Goal: Check status: Check status

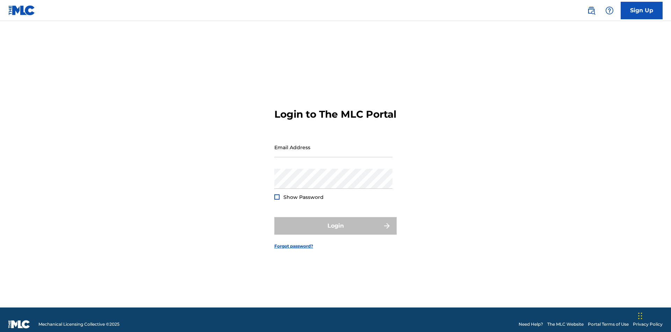
scroll to position [9, 0]
click at [334, 144] on input "Email Address" at bounding box center [334, 147] width 118 height 20
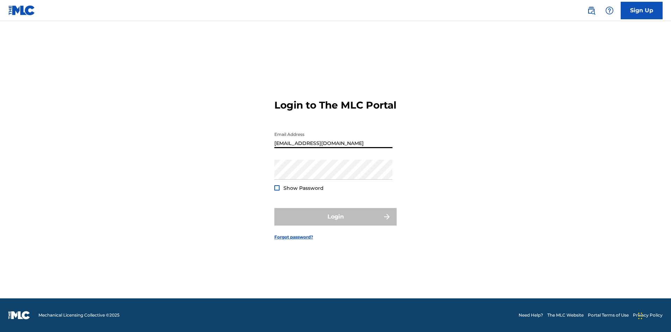
type input "Duke.McTesterson@gmail.com"
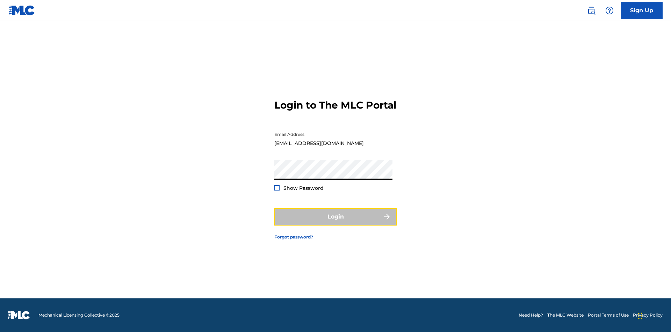
click at [336, 222] on button "Login" at bounding box center [336, 216] width 122 height 17
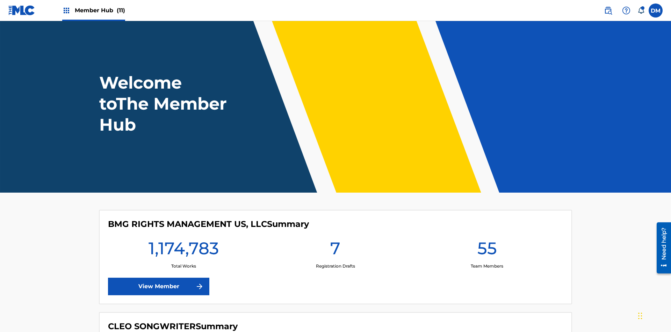
click at [100, 10] on span "Member Hub (11)" at bounding box center [100, 10] width 50 height 8
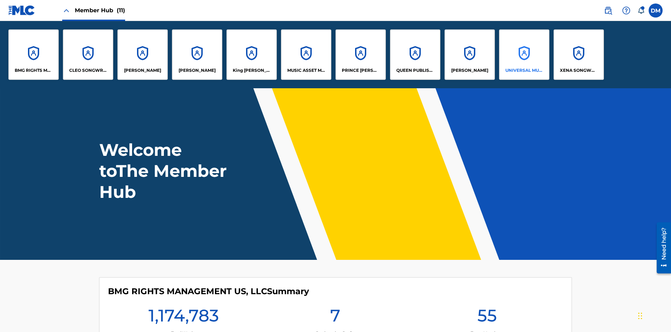
click at [524, 70] on p "UNIVERSAL MUSIC PUB GROUP" at bounding box center [525, 70] width 38 height 6
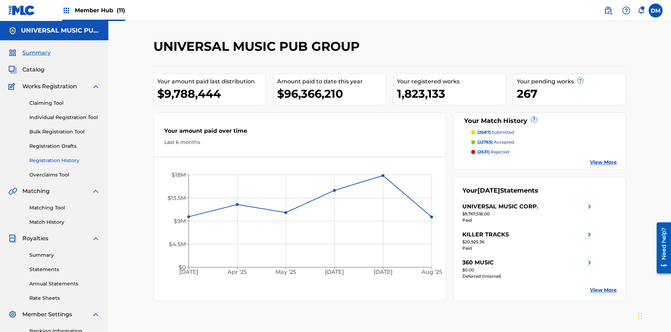
click at [65, 157] on link "Registration History" at bounding box center [64, 160] width 71 height 7
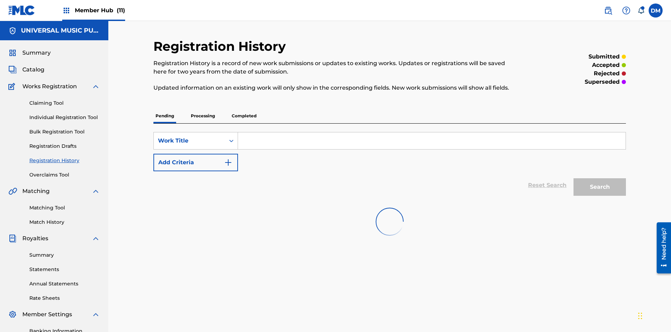
click at [244, 108] on p "Completed" at bounding box center [244, 115] width 29 height 15
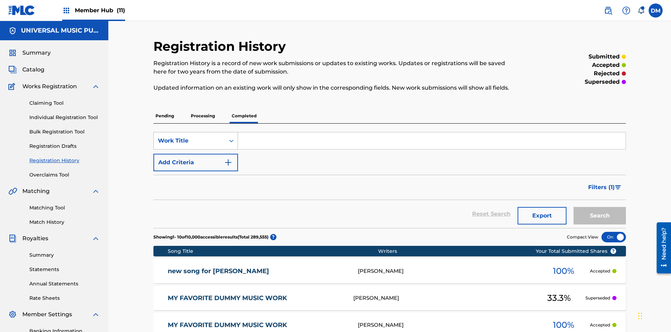
click at [190, 136] on div "Work Title" at bounding box center [189, 140] width 63 height 8
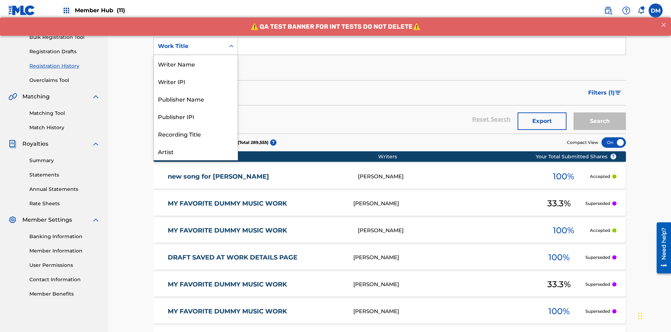
scroll to position [35, 0]
click at [196, 151] on div "Work Title" at bounding box center [196, 150] width 84 height 17
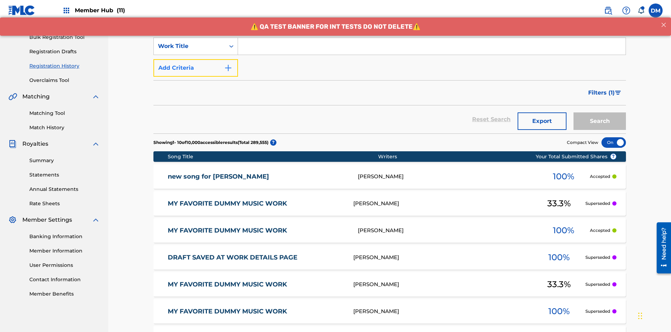
click at [196, 59] on button "Add Criteria" at bounding box center [196, 67] width 85 height 17
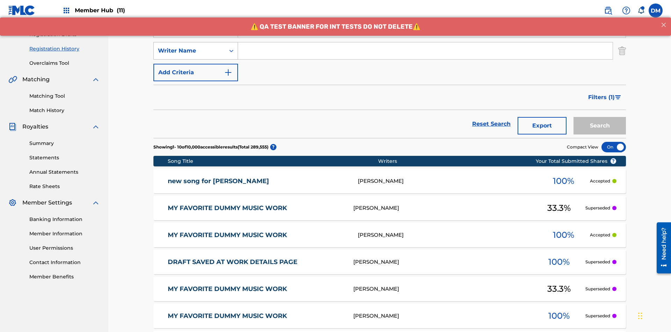
click at [190, 47] on div "Writer Name" at bounding box center [189, 51] width 63 height 8
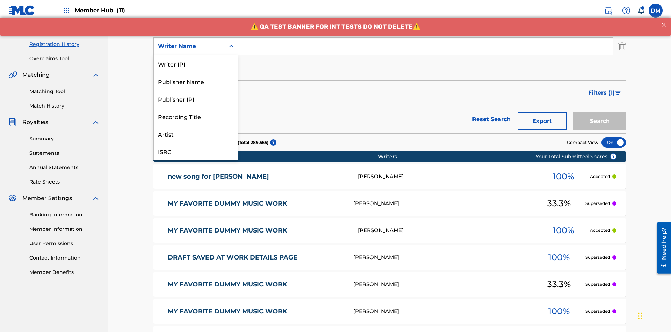
scroll to position [17, 0]
click at [196, 99] on div "Recording Title" at bounding box center [196, 98] width 84 height 17
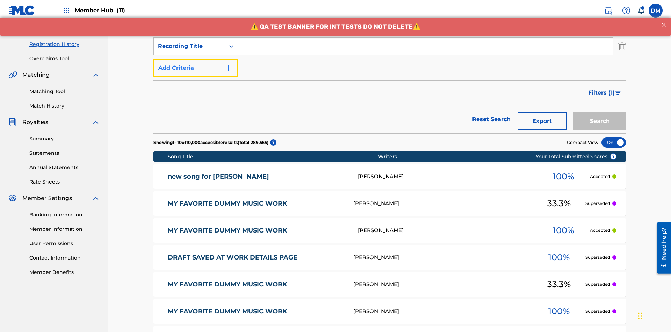
click at [196, 59] on button "Add Criteria" at bounding box center [196, 67] width 85 height 17
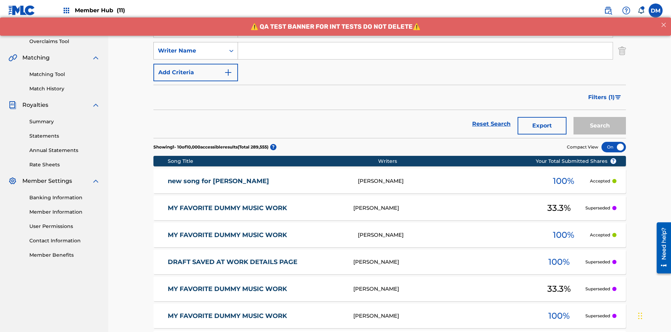
click at [190, 47] on div "Writer Name" at bounding box center [189, 51] width 63 height 8
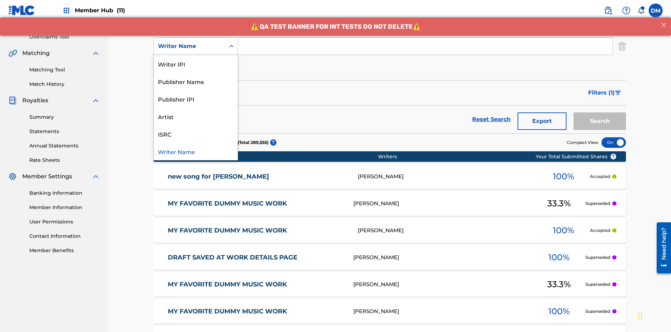
click at [196, 134] on div "ISRC" at bounding box center [196, 133] width 84 height 17
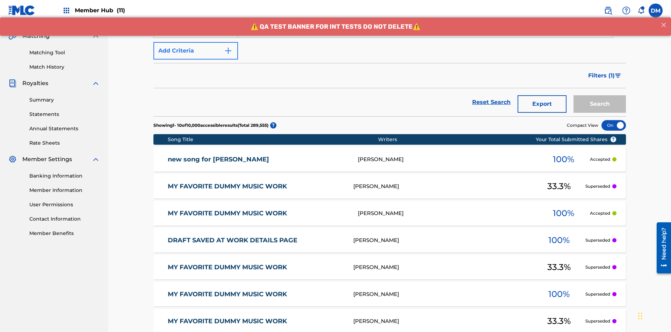
click at [196, 51] on button "Add Criteria" at bounding box center [196, 50] width 85 height 17
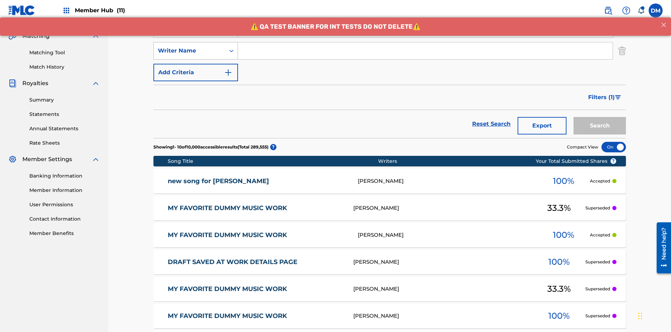
click at [190, 47] on div "Writer Name" at bounding box center [189, 51] width 63 height 8
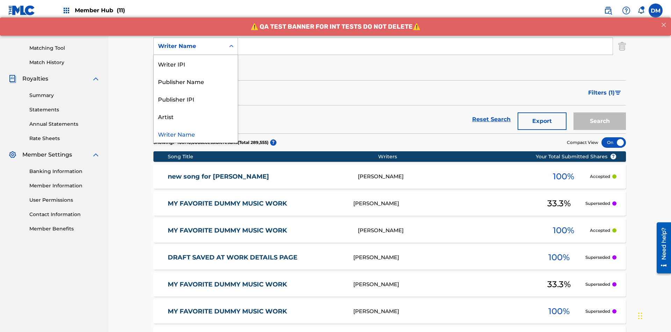
click at [196, 134] on div "Writer Name" at bounding box center [196, 133] width 84 height 17
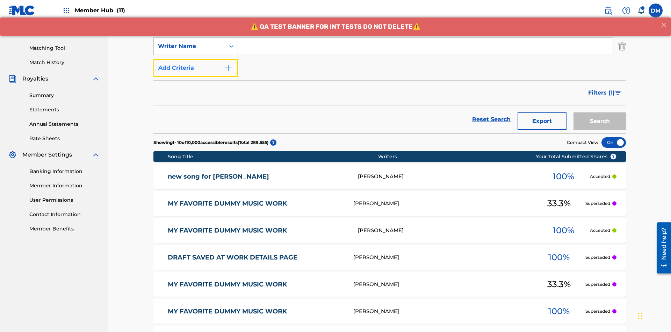
click at [196, 59] on button "Add Criteria" at bounding box center [196, 67] width 85 height 17
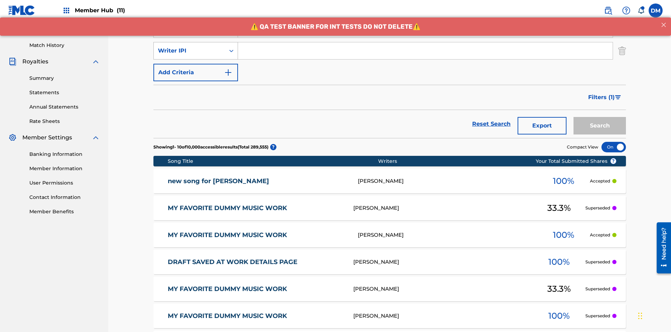
click at [190, 47] on div "Writer IPI" at bounding box center [189, 51] width 63 height 8
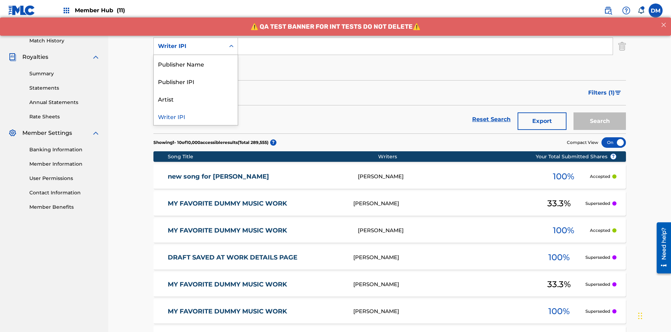
click at [196, 64] on div "Publisher Name" at bounding box center [196, 63] width 84 height 17
click at [196, 59] on button "Add Criteria" at bounding box center [196, 67] width 85 height 17
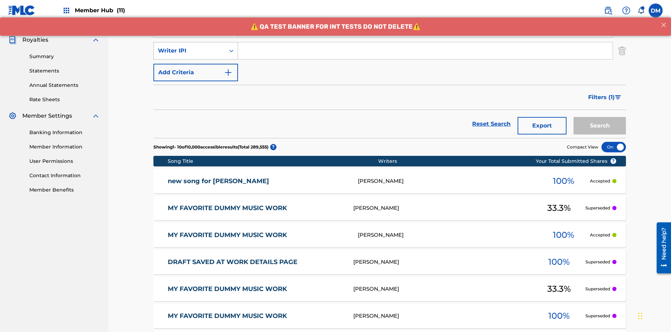
click at [190, 47] on div "Writer IPI" at bounding box center [189, 51] width 63 height 8
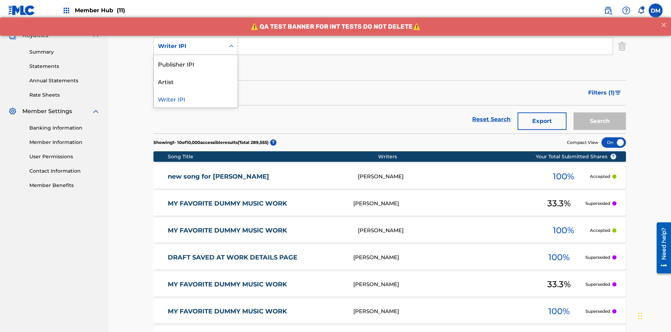
click at [196, 64] on div "Publisher IPI" at bounding box center [196, 63] width 84 height 17
click at [196, 59] on button "Add Criteria" at bounding box center [196, 67] width 85 height 17
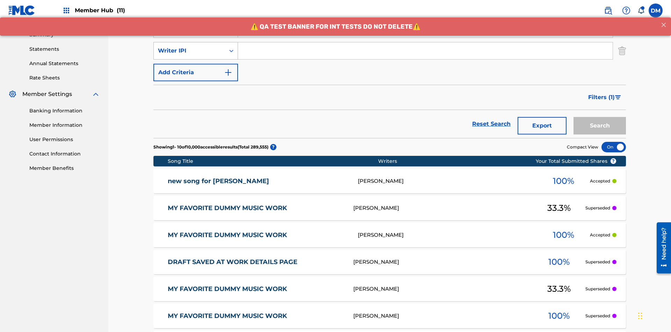
click at [190, 47] on div "Writer IPI" at bounding box center [189, 51] width 63 height 8
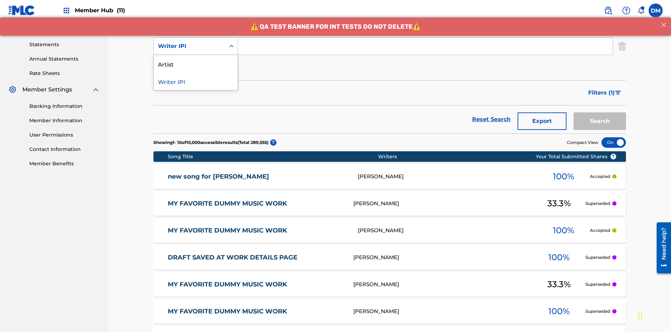
click at [196, 64] on div "Artist" at bounding box center [196, 63] width 84 height 17
click at [196, 59] on button "Add Criteria" at bounding box center [196, 67] width 85 height 17
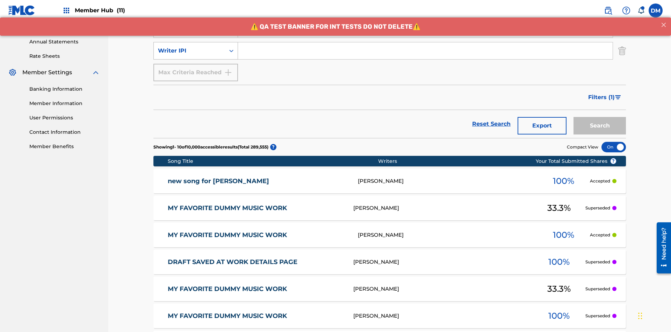
click at [190, 47] on div "Writer IPI" at bounding box center [189, 51] width 63 height 8
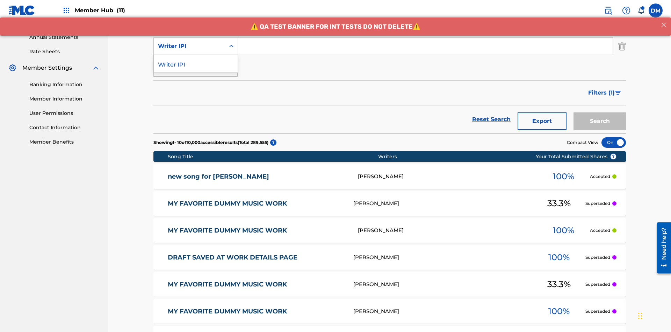
click at [196, 64] on div "Writer IPI" at bounding box center [196, 63] width 84 height 17
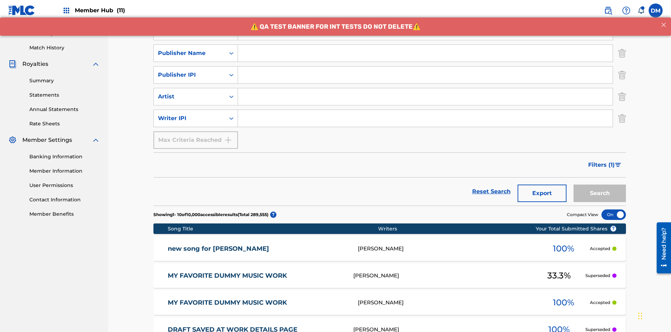
click at [426, 18] on input "Search Form" at bounding box center [425, 9] width 375 height 17
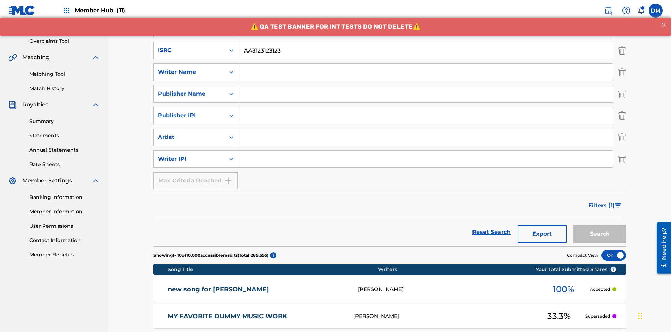
type input "AA3123123123"
click at [432, 15] on input "Search Form" at bounding box center [432, 7] width 388 height 17
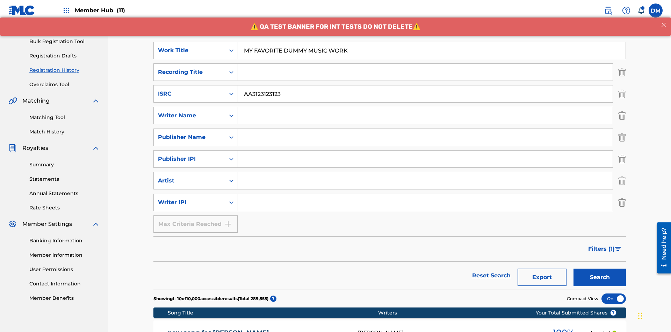
type input "MY FAVORITE DUMMY MUSIC WORK"
click at [426, 107] on input "Search Form" at bounding box center [425, 115] width 375 height 17
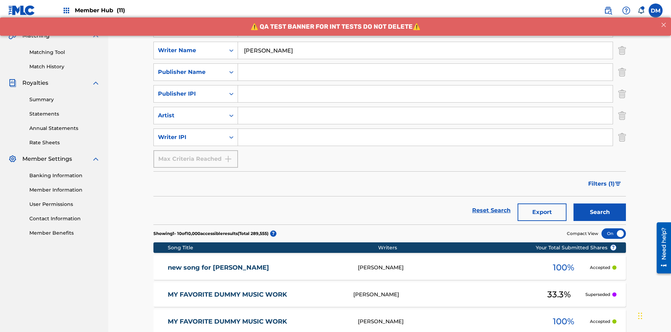
type input "BERKOWITZ"
click at [426, 129] on input "Search Form" at bounding box center [425, 137] width 375 height 17
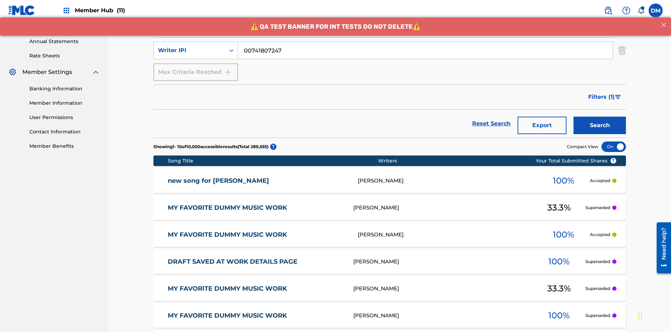
type input "00741807247"
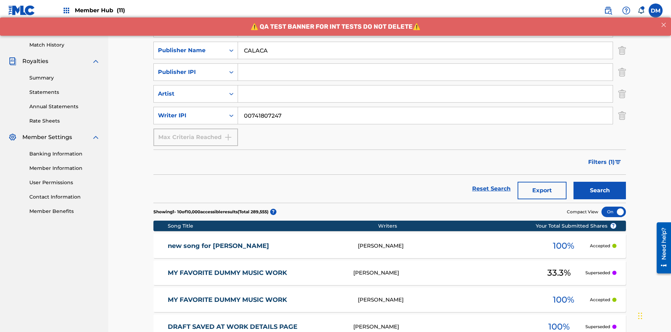
type input "CALACA"
click at [426, 64] on input "Search Form" at bounding box center [425, 72] width 375 height 17
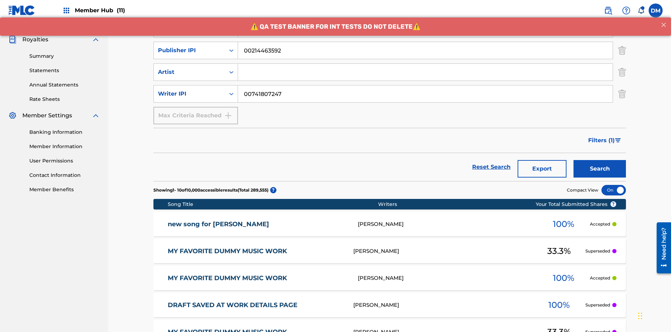
type input "00214463592"
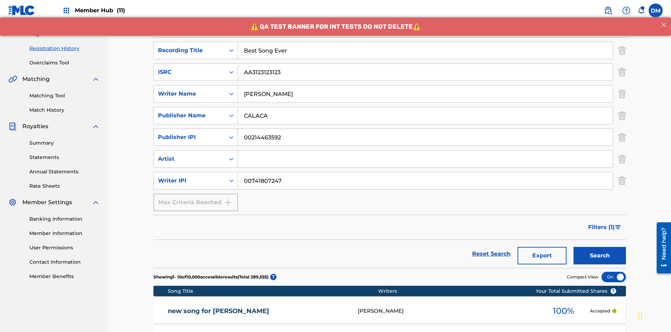
type input "Best Song Ever"
click at [426, 150] on input "Search Form" at bounding box center [425, 158] width 375 height 17
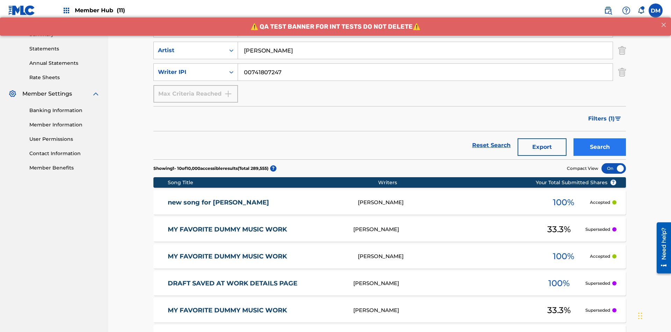
type input "Joe Lewis"
click at [600, 138] on button "Search" at bounding box center [600, 146] width 52 height 17
